Goal: Task Accomplishment & Management: Use online tool/utility

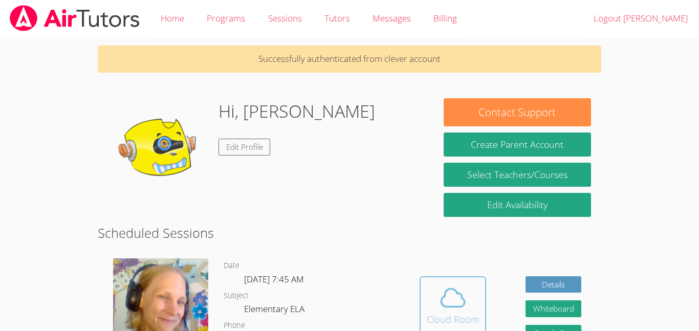
click at [433, 301] on span at bounding box center [453, 298] width 52 height 29
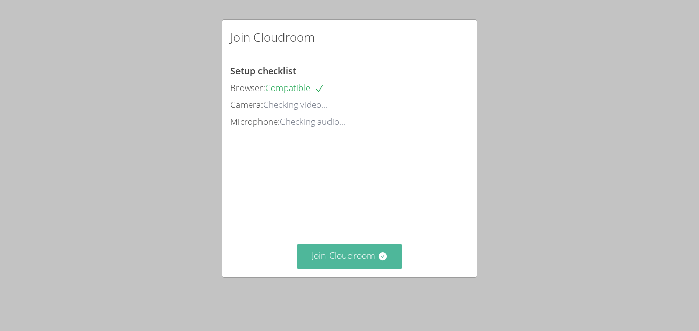
click at [336, 253] on button "Join Cloudroom" at bounding box center [349, 256] width 105 height 25
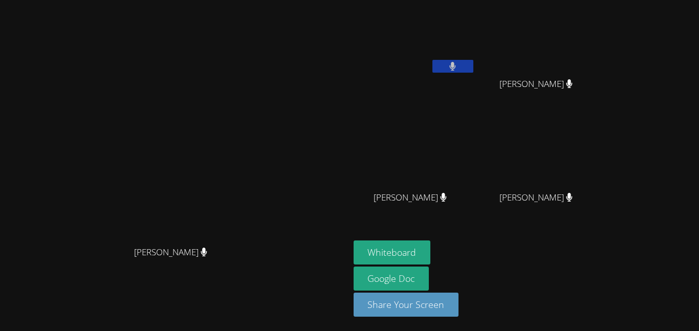
click at [207, 257] on icon at bounding box center [204, 252] width 6 height 9
click at [474, 68] on button at bounding box center [453, 66] width 41 height 13
click at [449, 196] on icon at bounding box center [443, 197] width 11 height 9
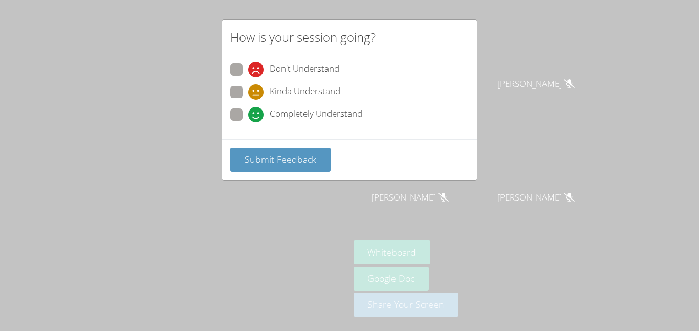
click at [248, 122] on span at bounding box center [248, 122] width 0 height 0
click at [248, 110] on input "Completely Understand" at bounding box center [252, 113] width 9 height 9
radio input "true"
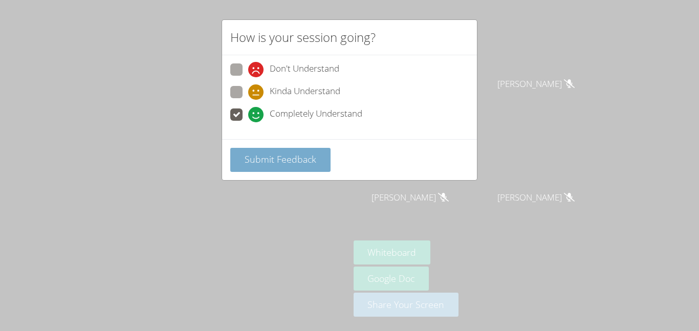
click at [295, 165] on span "Submit Feedback" at bounding box center [281, 159] width 72 height 12
